Goal: Information Seeking & Learning: Check status

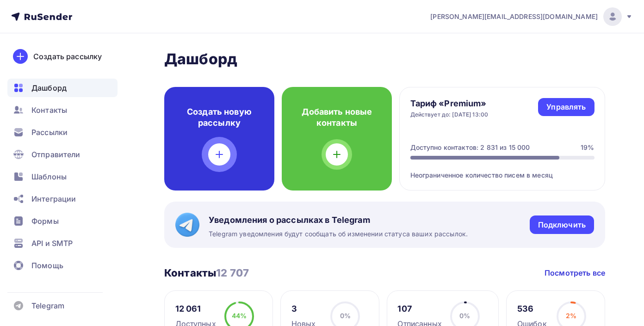
scroll to position [103, 0]
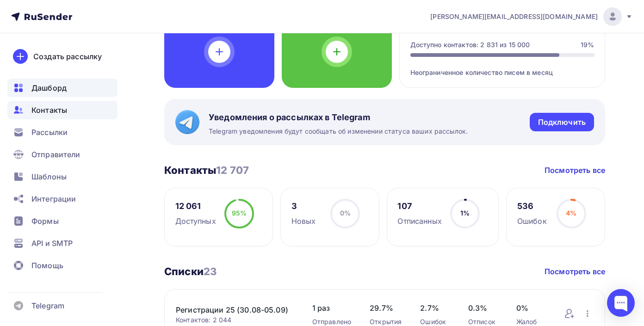
click at [47, 113] on span "Контакты" at bounding box center [49, 110] width 36 height 11
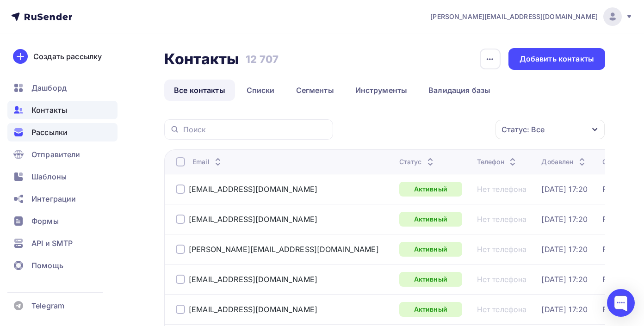
click at [53, 135] on span "Рассылки" at bounding box center [49, 132] width 36 height 11
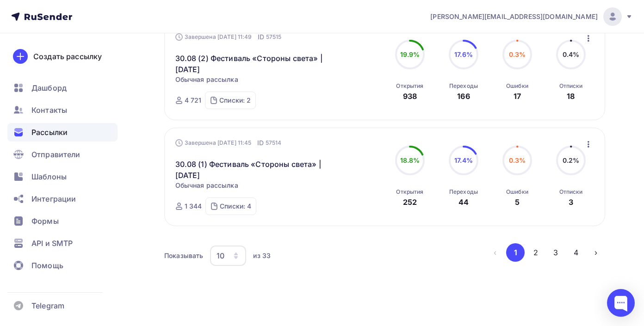
scroll to position [1056, 0]
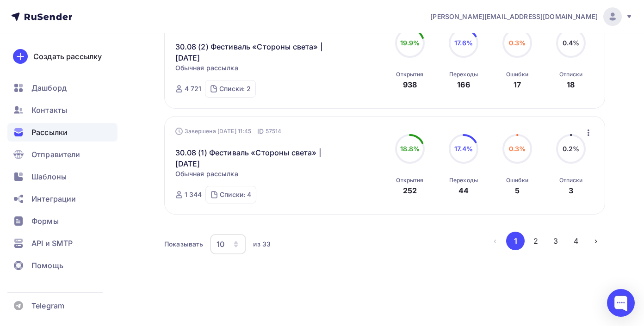
click at [217, 249] on div "10" at bounding box center [221, 244] width 8 height 11
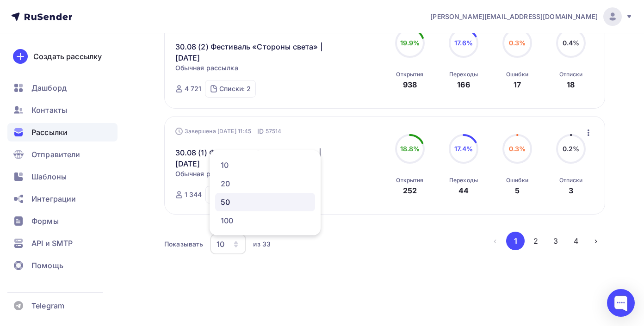
click at [233, 200] on div "50" at bounding box center [265, 202] width 89 height 11
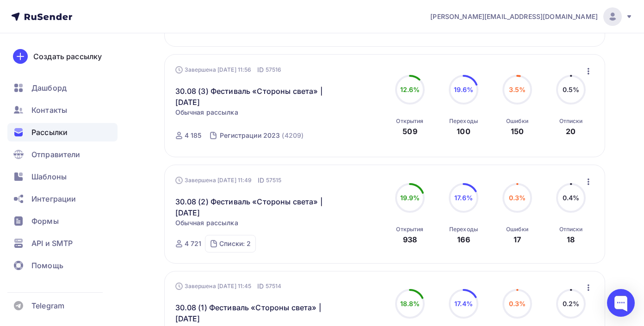
scroll to position [981, 0]
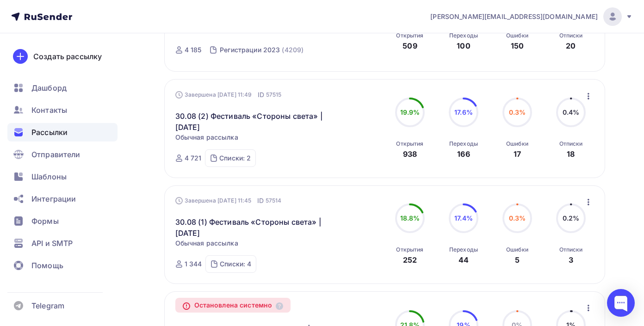
click at [588, 206] on icon "button" at bounding box center [588, 202] width 11 height 11
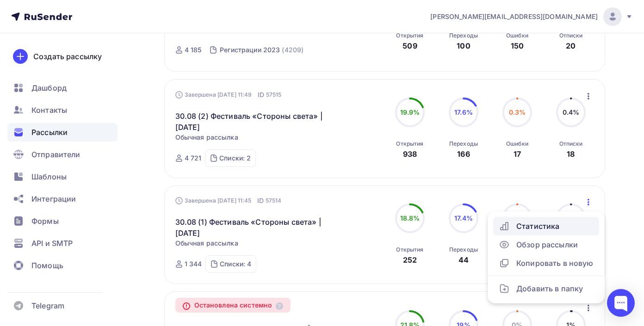
click at [567, 227] on div "Статистика" at bounding box center [546, 226] width 95 height 11
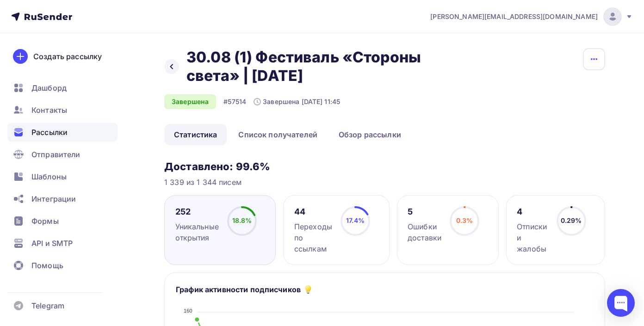
click at [594, 57] on icon "button" at bounding box center [593, 59] width 11 height 11
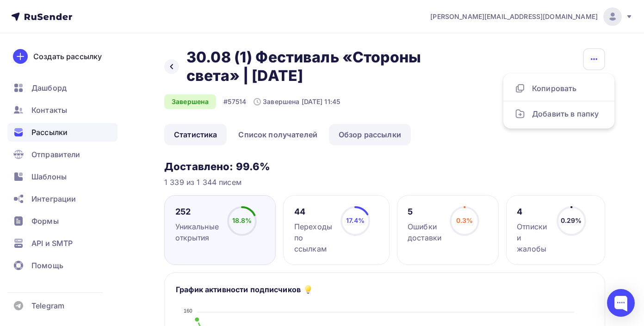
click at [377, 143] on link "Обзор рассылки" at bounding box center [370, 134] width 82 height 21
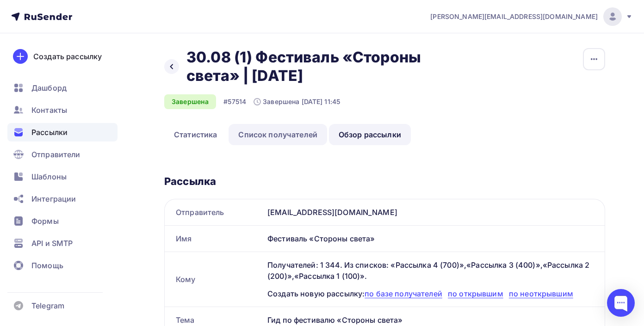
click at [257, 136] on link "Список получателей" at bounding box center [278, 134] width 99 height 21
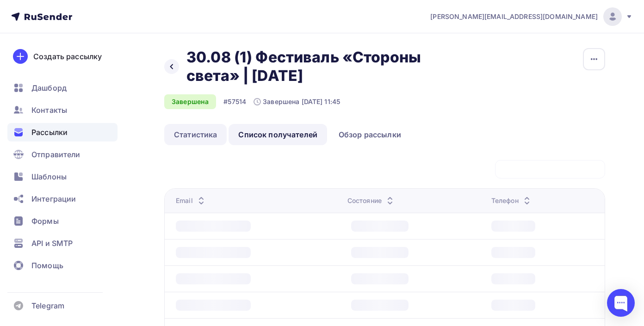
click at [181, 136] on link "Статистика" at bounding box center [195, 134] width 62 height 21
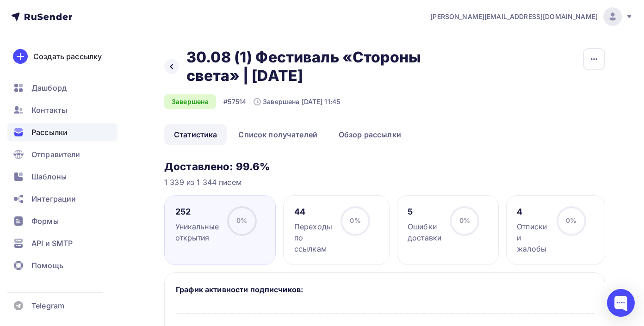
click at [166, 51] on div "Назад 30.08 (1) Фестиваль «Стороны света» | [DATE] 30.08 (1) Фестиваль «Стороны…" at bounding box center [318, 66] width 308 height 37
click at [166, 55] on div "Назад 30.08 (1) Фестиваль «Стороны света» | [DATE] 30.08 (1) Фестиваль «Стороны…" at bounding box center [318, 66] width 308 height 37
click at [170, 59] on div at bounding box center [171, 66] width 15 height 15
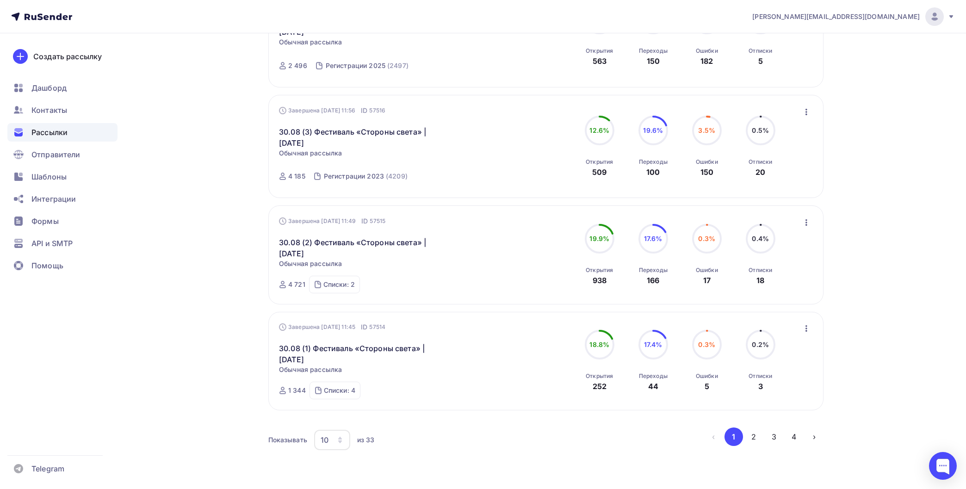
scroll to position [892, 0]
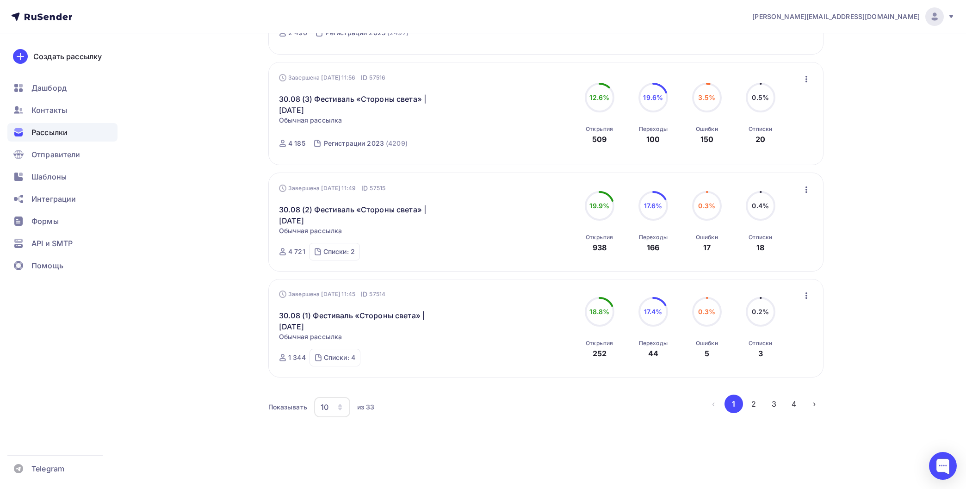
click at [332, 326] on div "10" at bounding box center [332, 407] width 36 height 20
click at [347, 326] on div "20" at bounding box center [369, 346] width 89 height 11
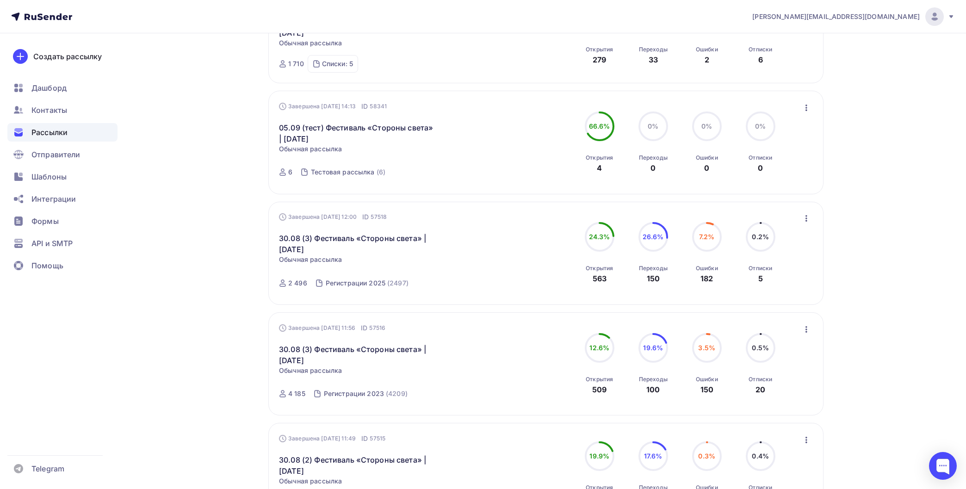
scroll to position [643, 0]
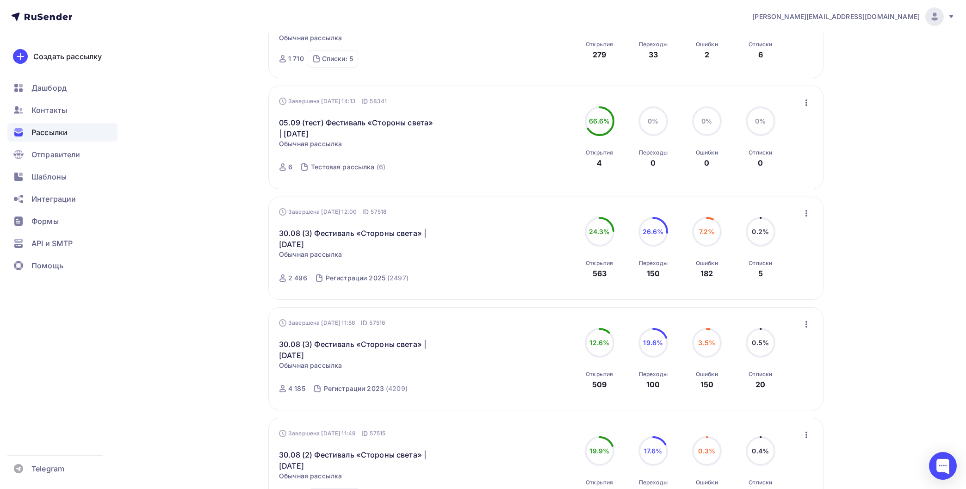
click at [644, 217] on icon "button" at bounding box center [806, 213] width 11 height 11
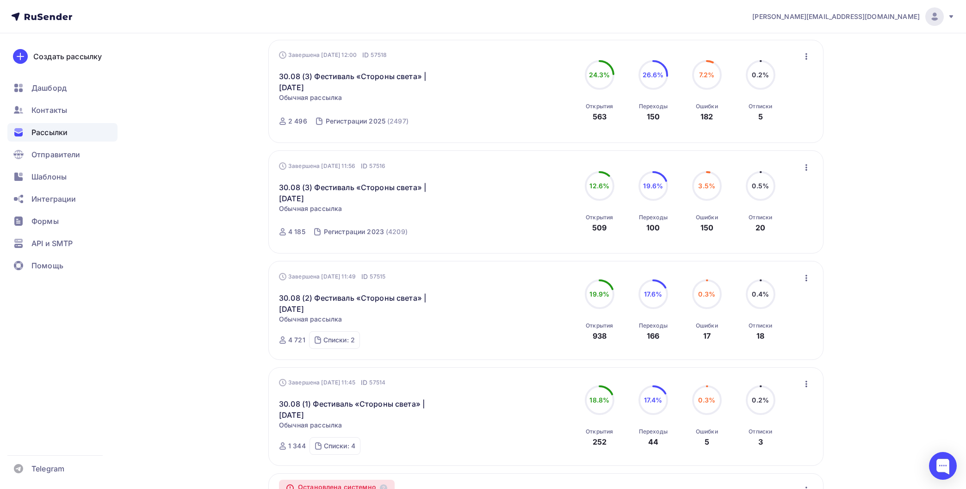
scroll to position [802, 0]
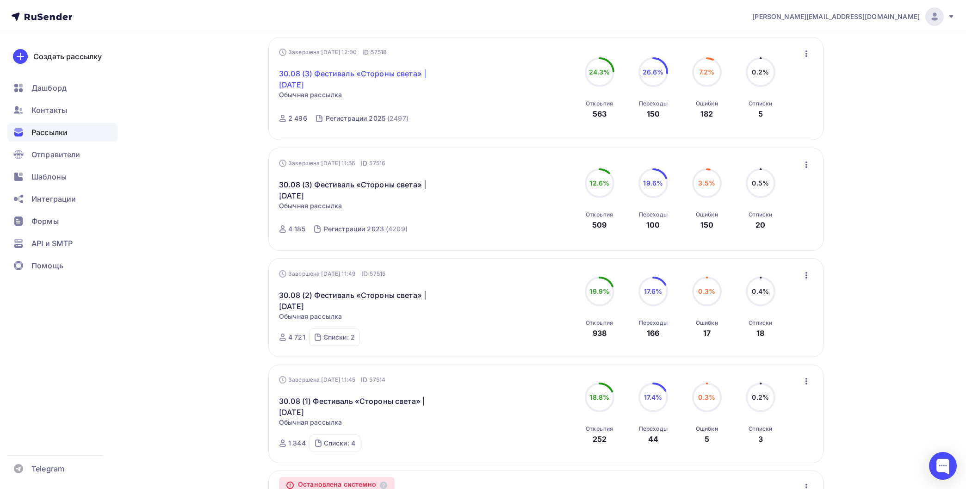
click at [322, 80] on link "30.08 (3) Фестиваль «Стороны света» | [DATE]" at bounding box center [358, 79] width 159 height 22
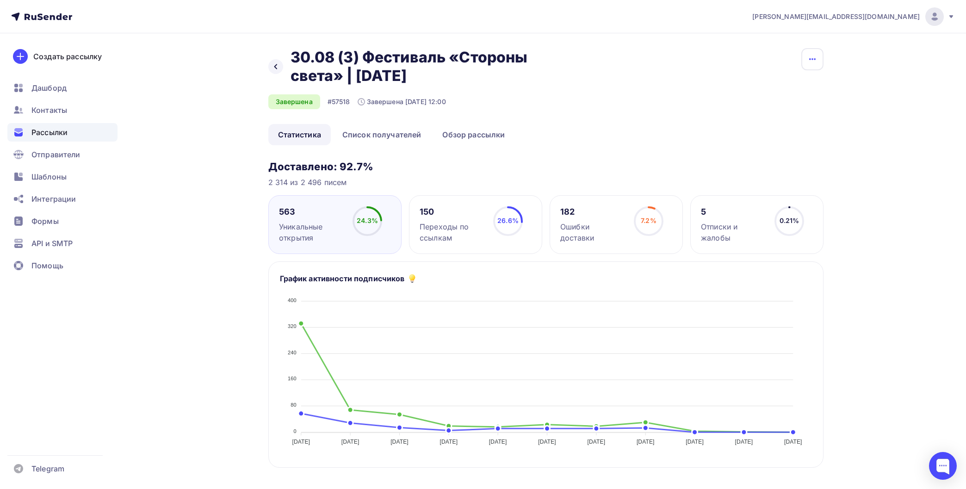
click at [644, 55] on button "button" at bounding box center [812, 59] width 22 height 22
click at [337, 80] on h2 "30.08 (3) Фестиваль «Стороны света» | [DATE]" at bounding box center [430, 66] width 279 height 37
click at [472, 130] on link "Обзор рассылки" at bounding box center [474, 134] width 82 height 21
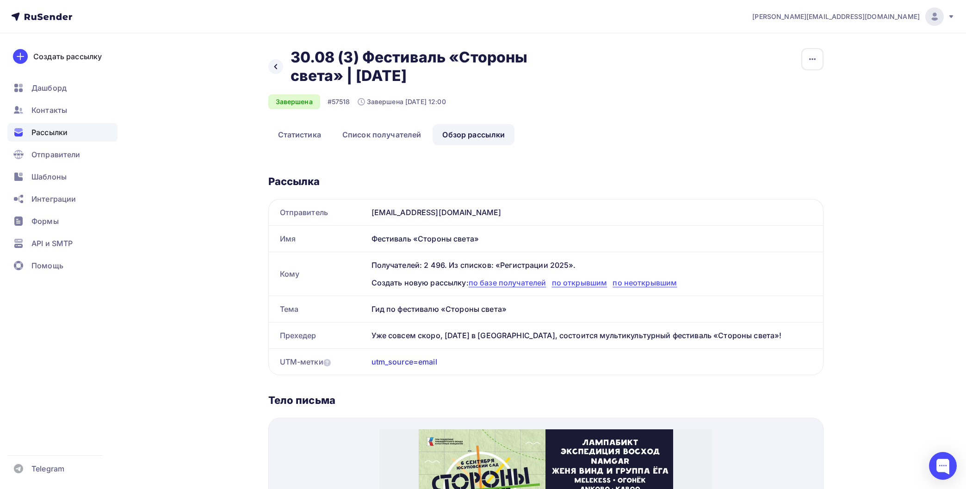
click at [444, 234] on div "Фестиваль «Стороны света»" at bounding box center [595, 239] width 455 height 26
click at [271, 62] on div at bounding box center [275, 66] width 15 height 15
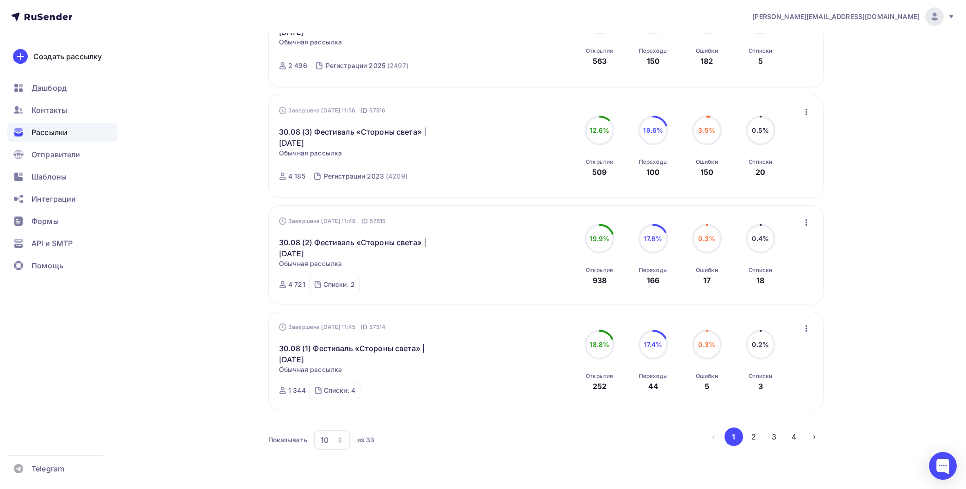
scroll to position [855, 0]
click at [339, 326] on icon "button" at bounding box center [339, 439] width 7 height 7
click at [359, 326] on div "20" at bounding box center [369, 378] width 89 height 11
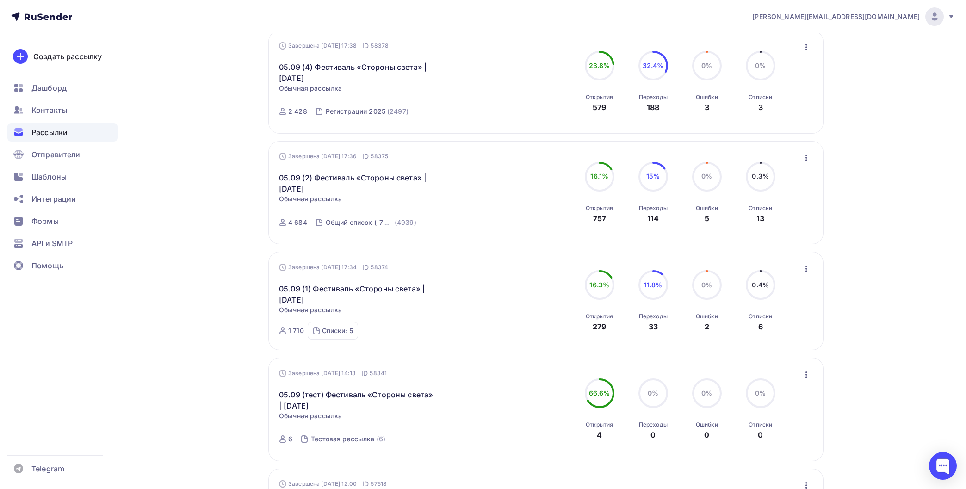
scroll to position [147, 0]
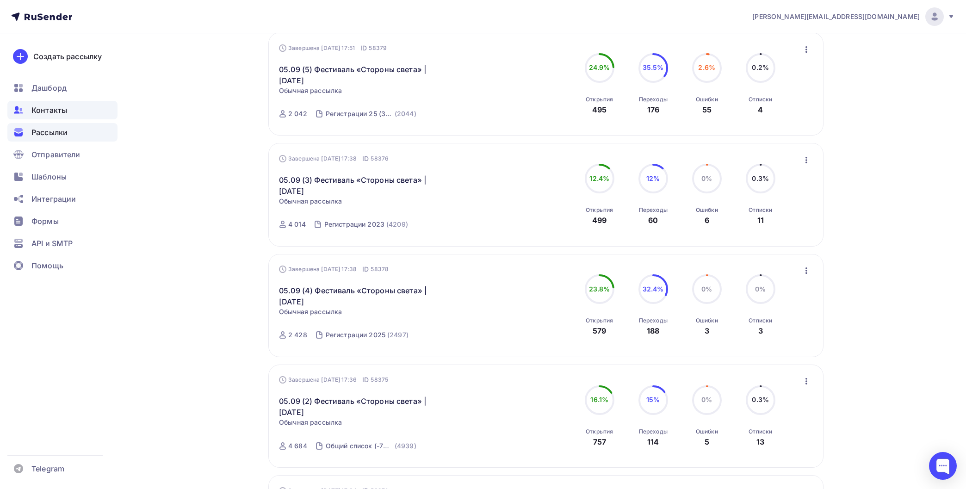
click at [36, 110] on span "Контакты" at bounding box center [49, 110] width 36 height 11
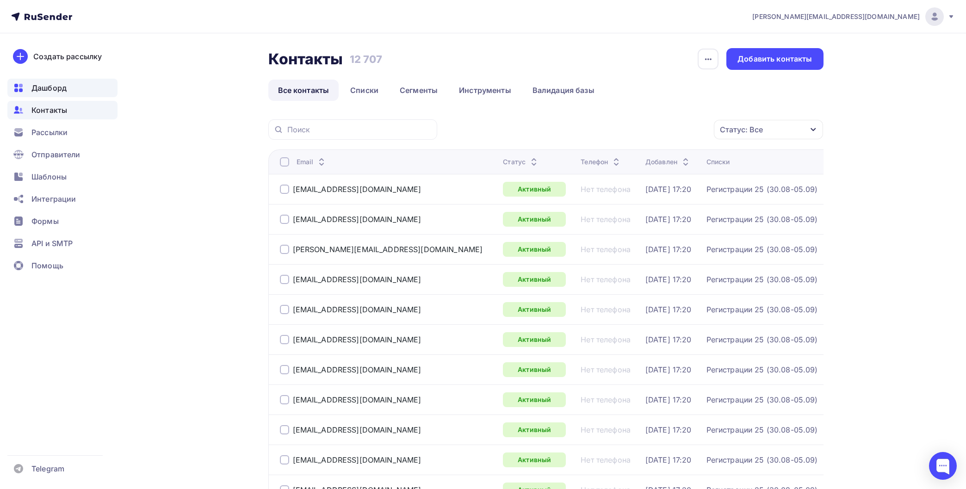
click at [56, 85] on span "Дашборд" at bounding box center [48, 87] width 35 height 11
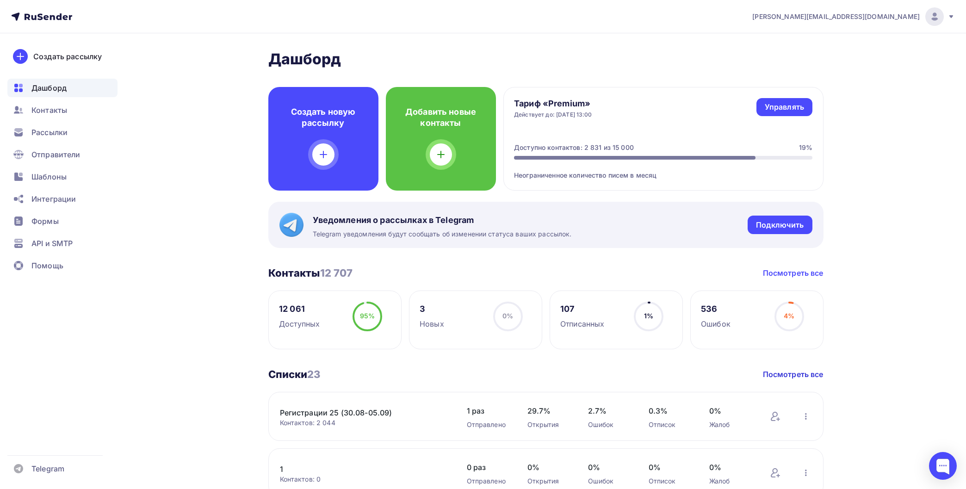
click at [644, 275] on link "Посмотреть все" at bounding box center [793, 272] width 61 height 11
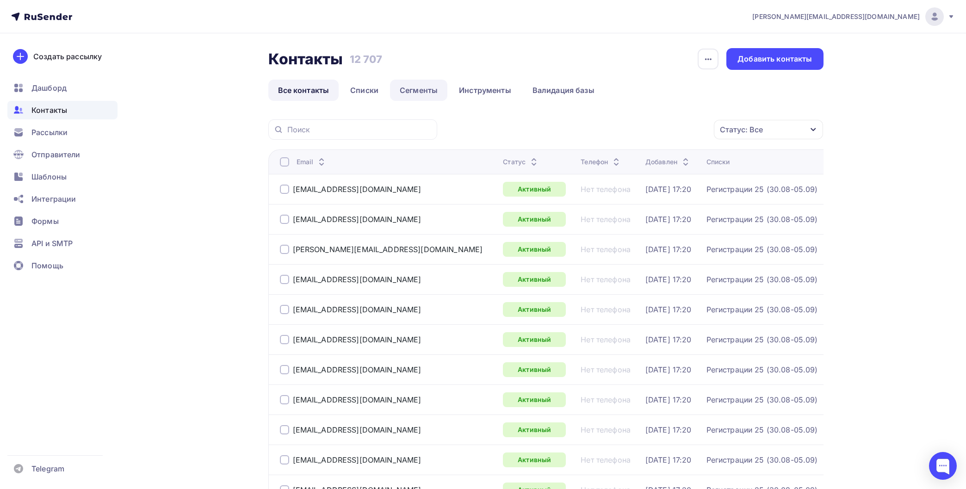
click at [390, 91] on link "Сегменты" at bounding box center [418, 90] width 57 height 21
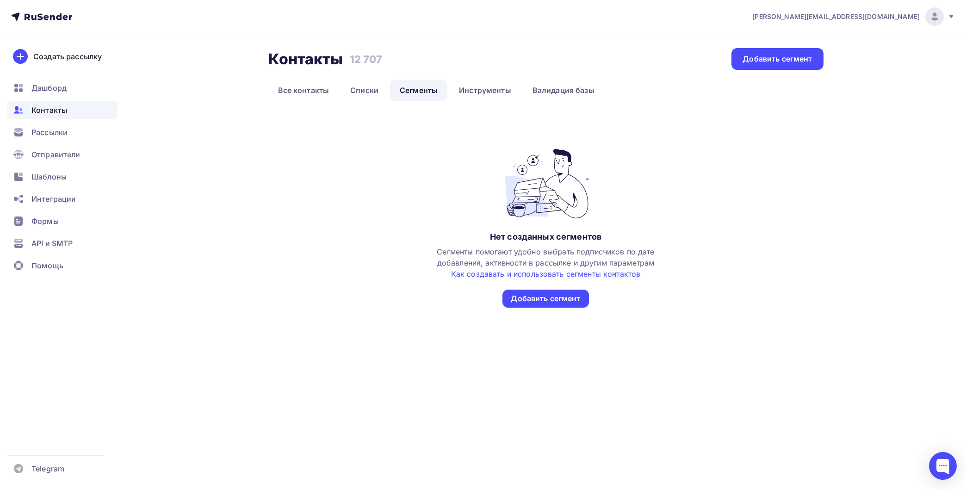
click at [523, 91] on li "Валидация базы" at bounding box center [564, 90] width 83 height 21
click at [547, 91] on link "Валидация базы" at bounding box center [563, 90] width 81 height 21
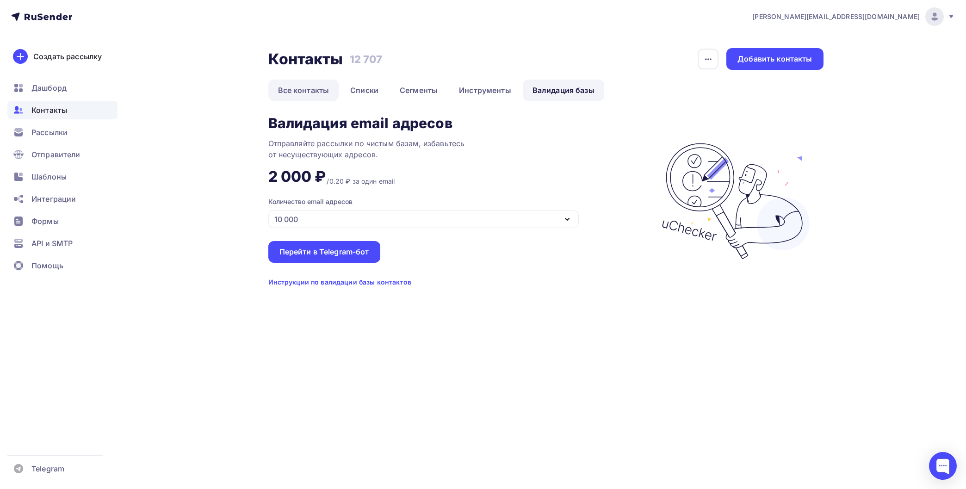
click at [310, 89] on link "Все контакты" at bounding box center [303, 90] width 71 height 21
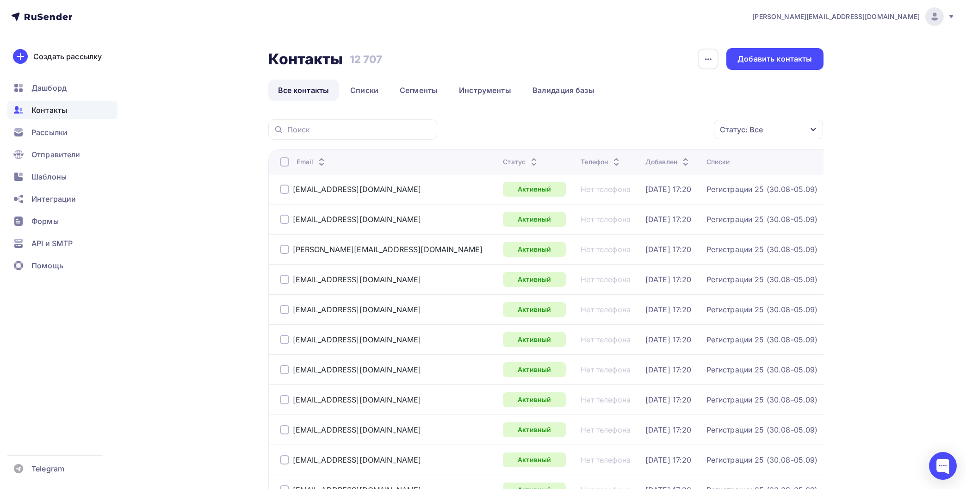
click at [50, 15] on icon at bounding box center [41, 16] width 61 height 11
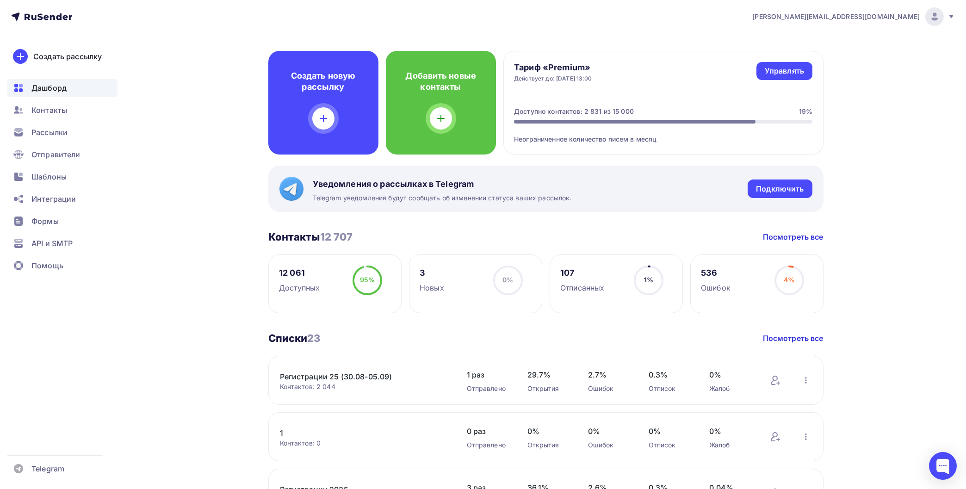
scroll to position [34, 0]
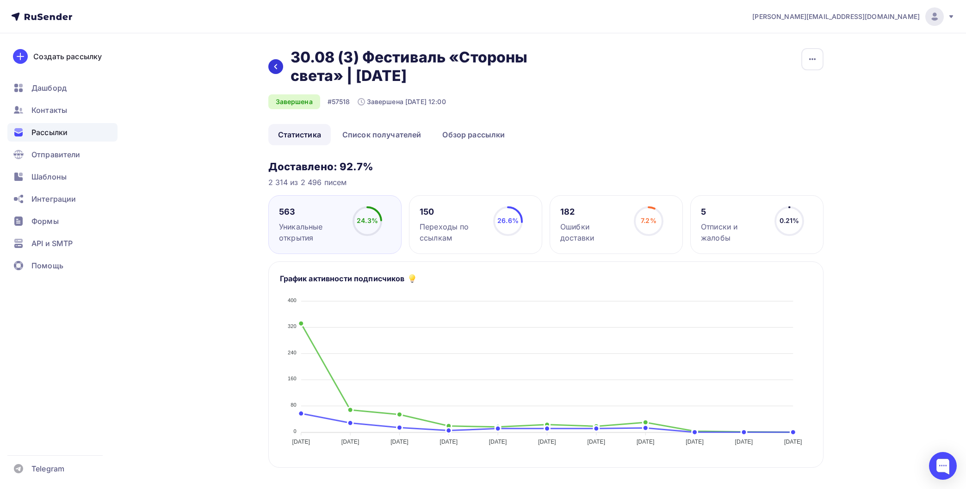
click at [277, 73] on div at bounding box center [275, 66] width 15 height 15
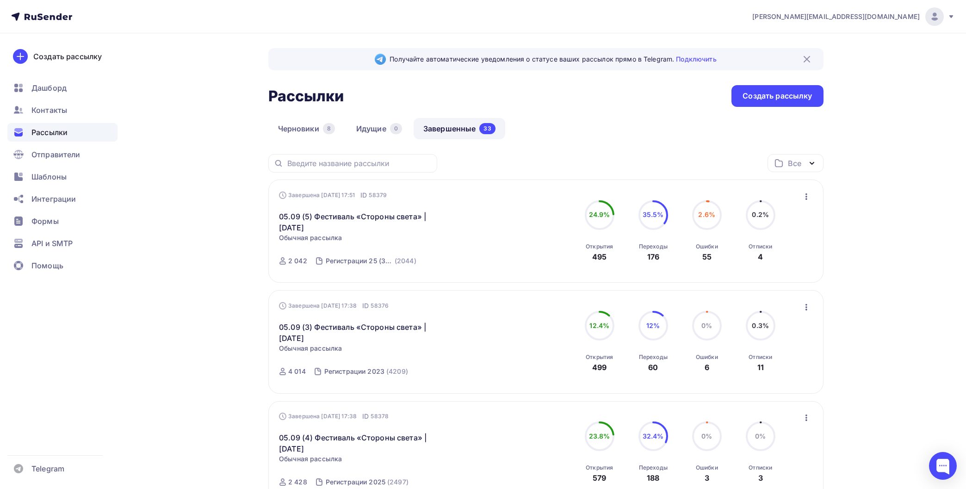
click at [807, 170] on div "Все" at bounding box center [796, 163] width 56 height 18
click at [447, 170] on div "Все Все папки Создать новую папку" at bounding box center [545, 166] width 555 height 25
click at [805, 191] on div "Статистика Обзор рассылки Копировать в новую Добавить в папку" at bounding box center [806, 197] width 12 height 12
click at [805, 193] on icon "button" at bounding box center [806, 196] width 11 height 11
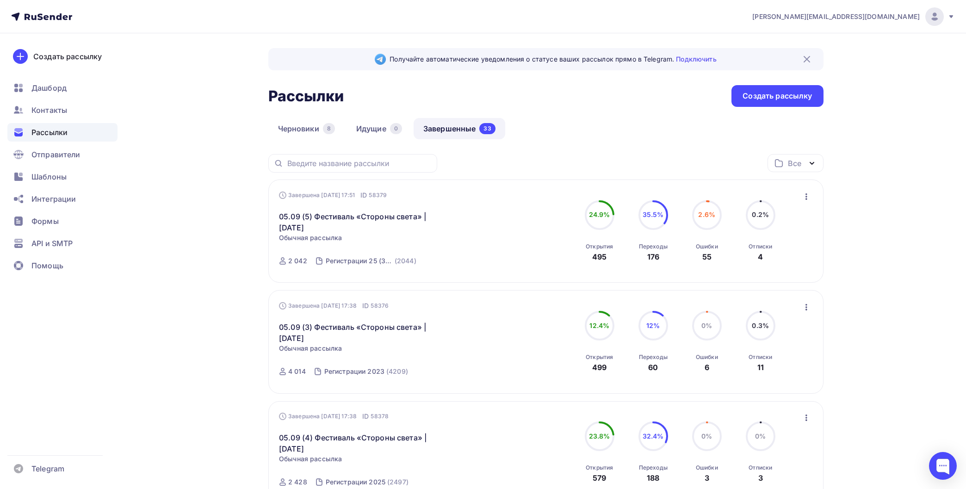
click at [786, 155] on div "Все" at bounding box center [796, 163] width 56 height 18
click at [363, 136] on link "Идущие 0" at bounding box center [379, 128] width 65 height 21
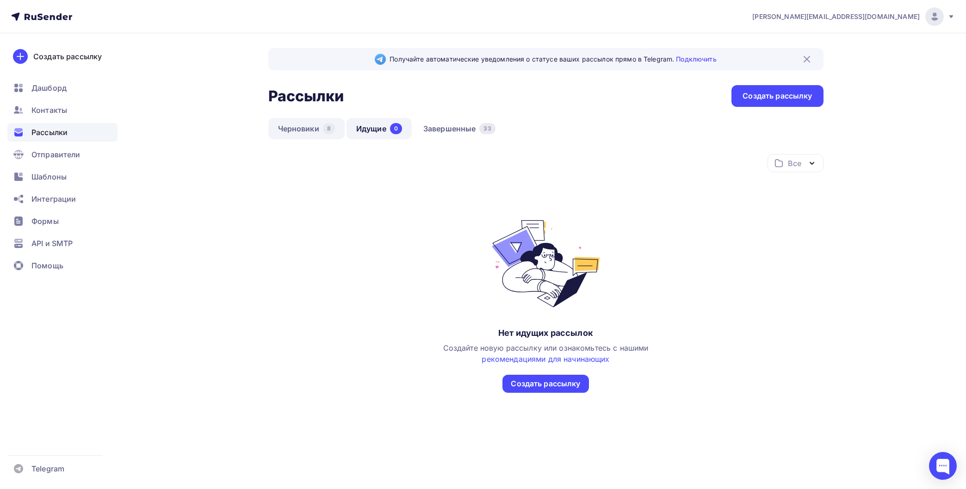
click at [322, 137] on link "Черновики 8" at bounding box center [306, 128] width 76 height 21
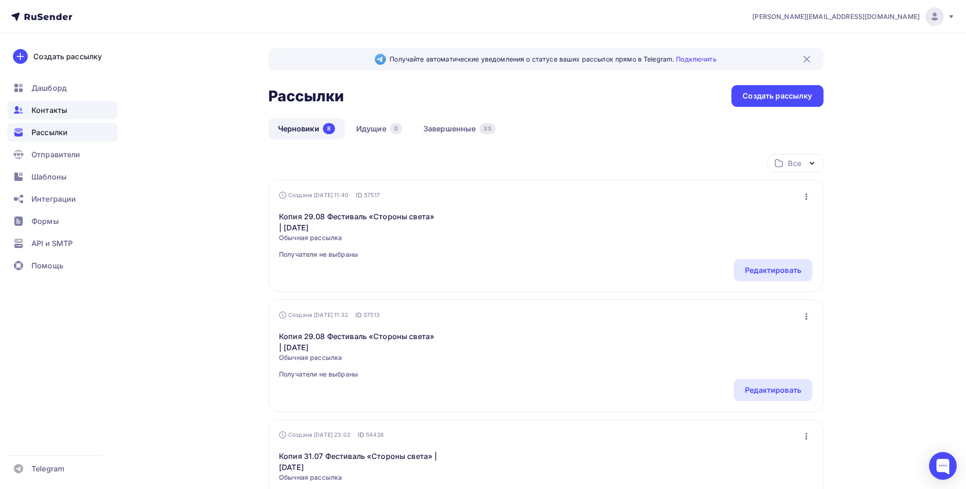
click at [63, 102] on div "Контакты" at bounding box center [62, 110] width 110 height 19
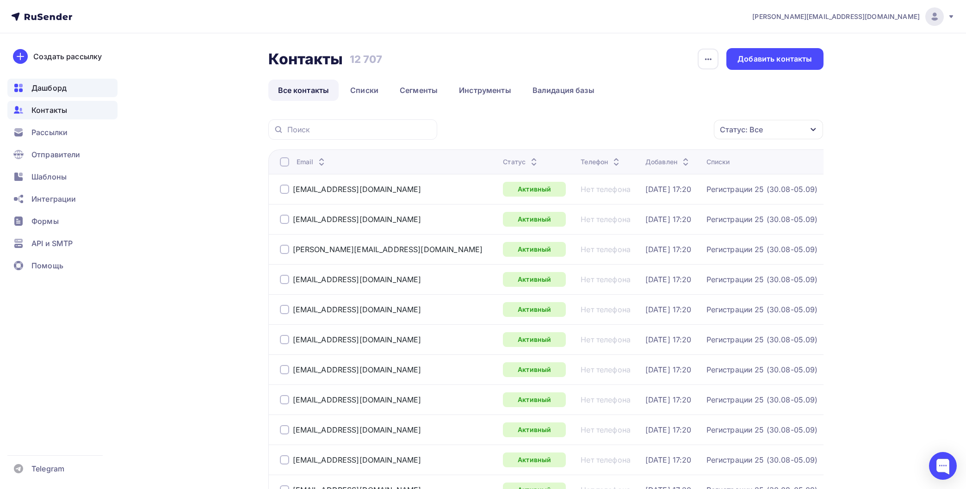
click at [62, 87] on span "Дашборд" at bounding box center [48, 87] width 35 height 11
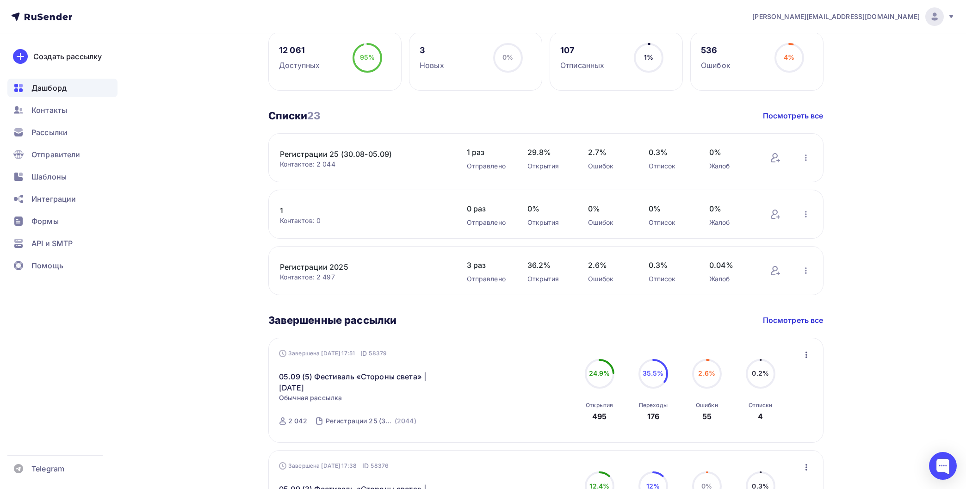
scroll to position [306, 0]
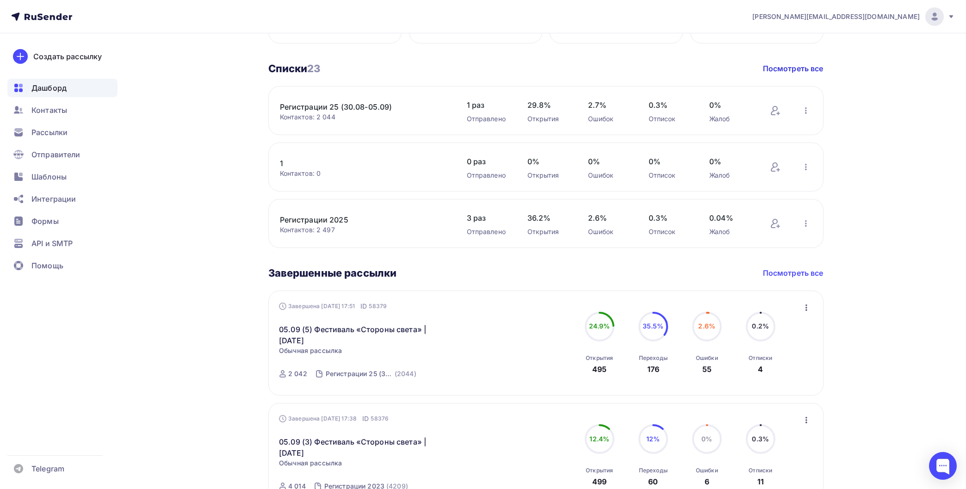
click at [796, 278] on link "Посмотреть все" at bounding box center [793, 272] width 61 height 11
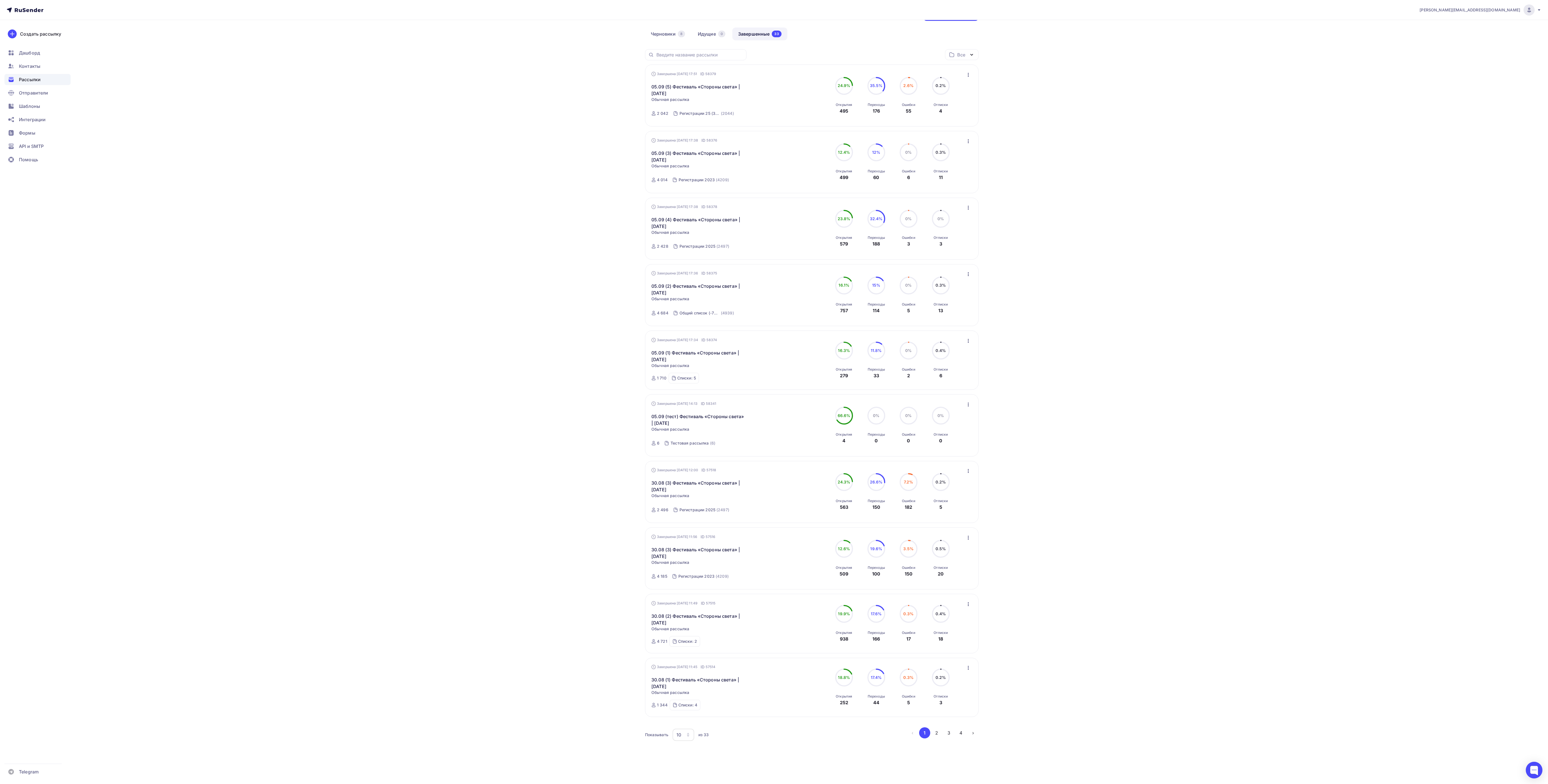
scroll to position [29, 0]
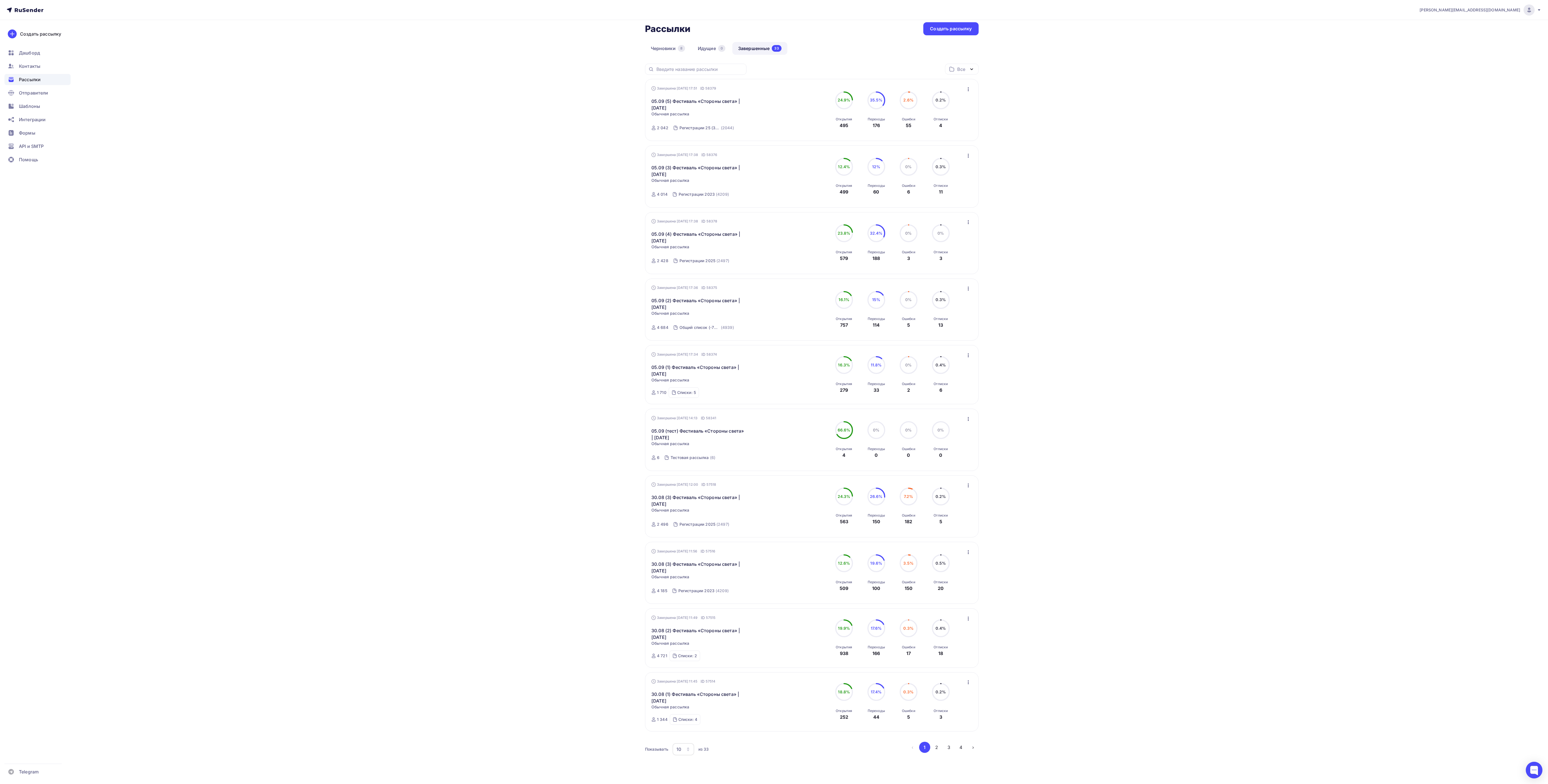
click at [580, 294] on div "10" at bounding box center [683, 749] width 22 height 12
click at [580, 294] on div "100" at bounding box center [705, 739] width 53 height 7
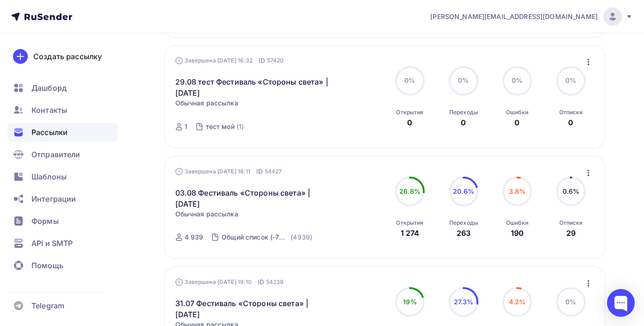
scroll to position [1557, 0]
